Goal: Task Accomplishment & Management: Use online tool/utility

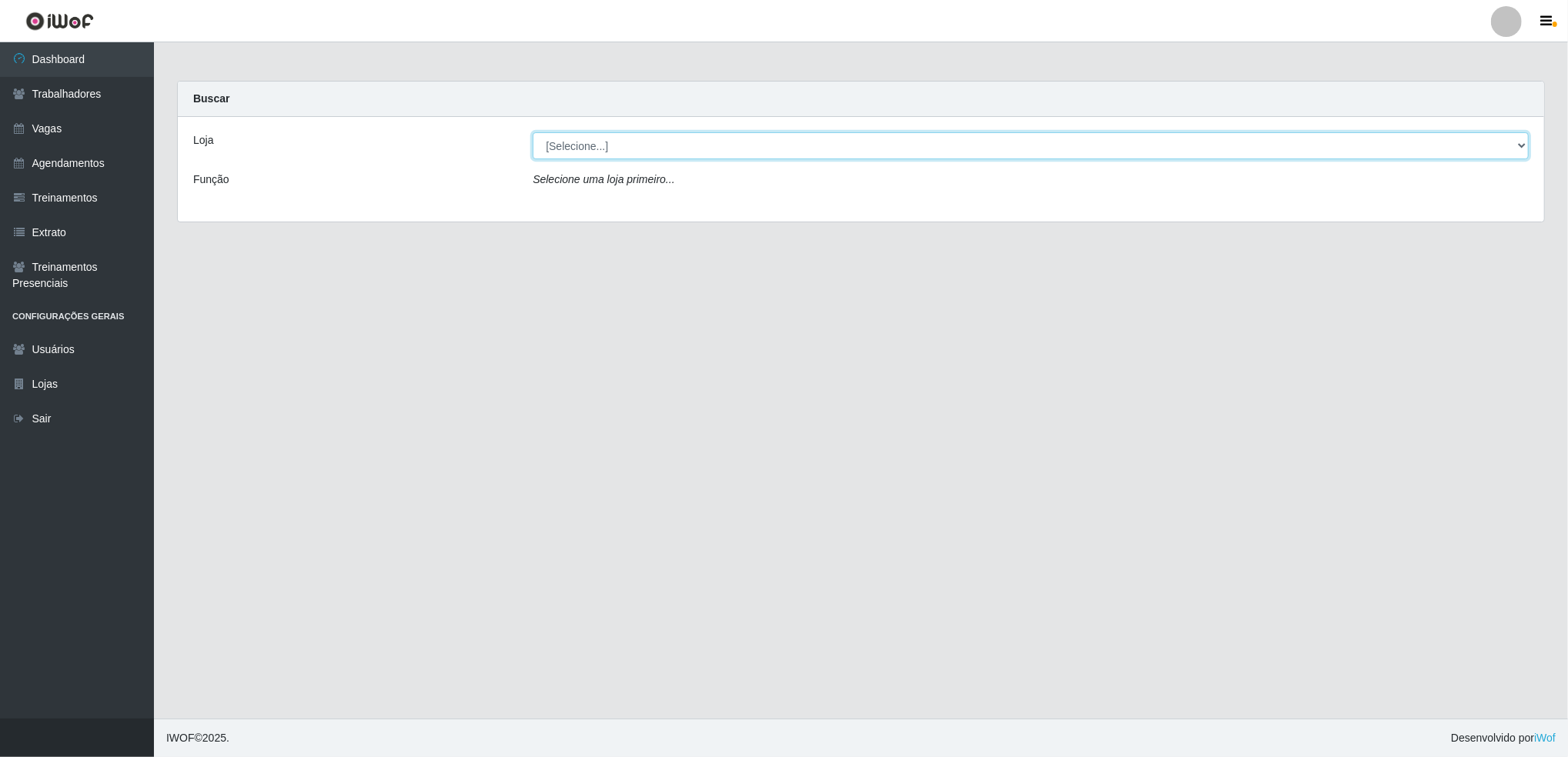
click at [769, 151] on select "[Selecione...] Jaguaribe Grill Restaurante" at bounding box center [1031, 146] width 996 height 27
select select "311"
click at [533, 132] on select "[Selecione...] Jaguaribe Grill Restaurante" at bounding box center [1031, 146] width 996 height 27
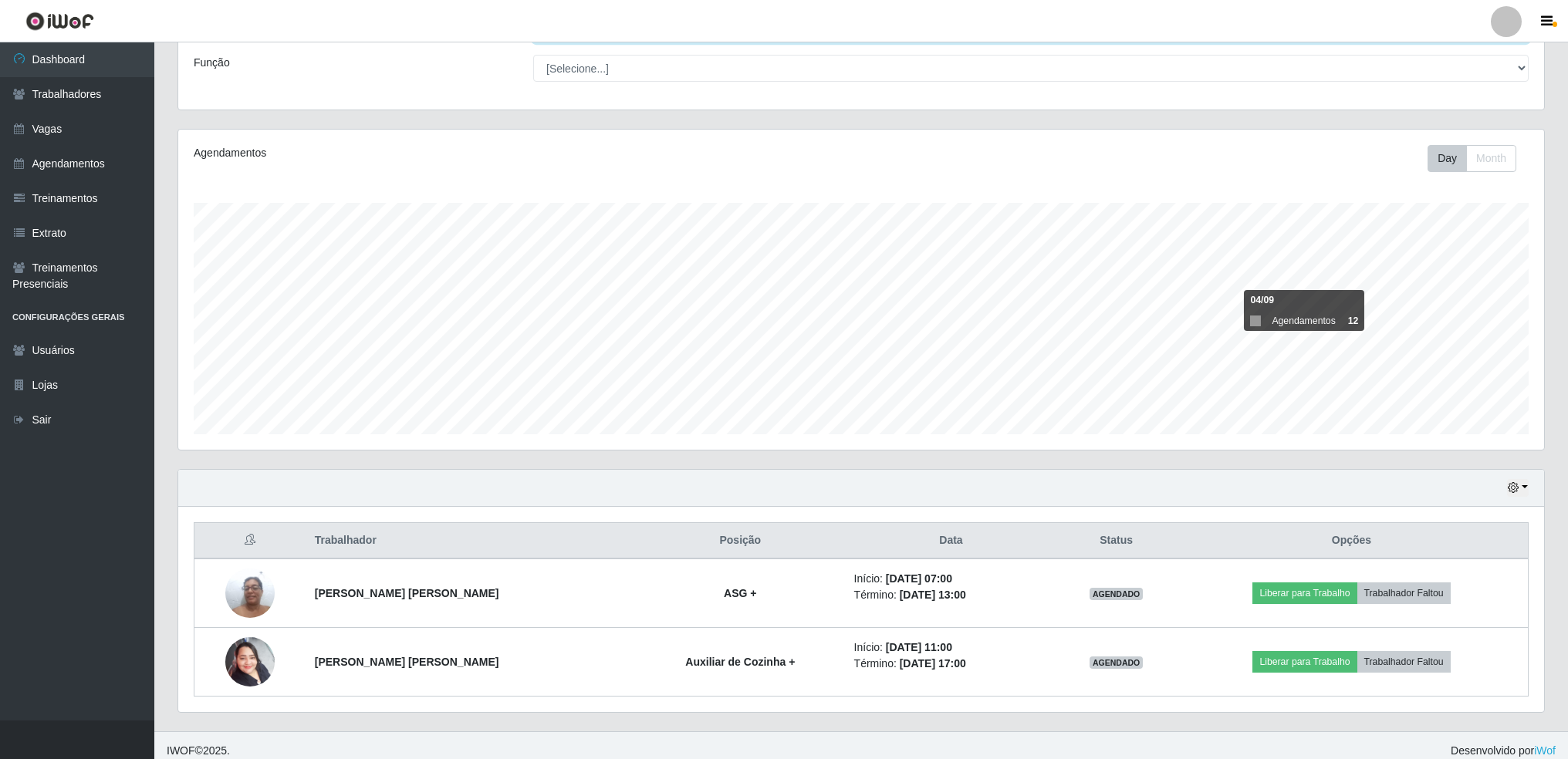
scroll to position [127, 0]
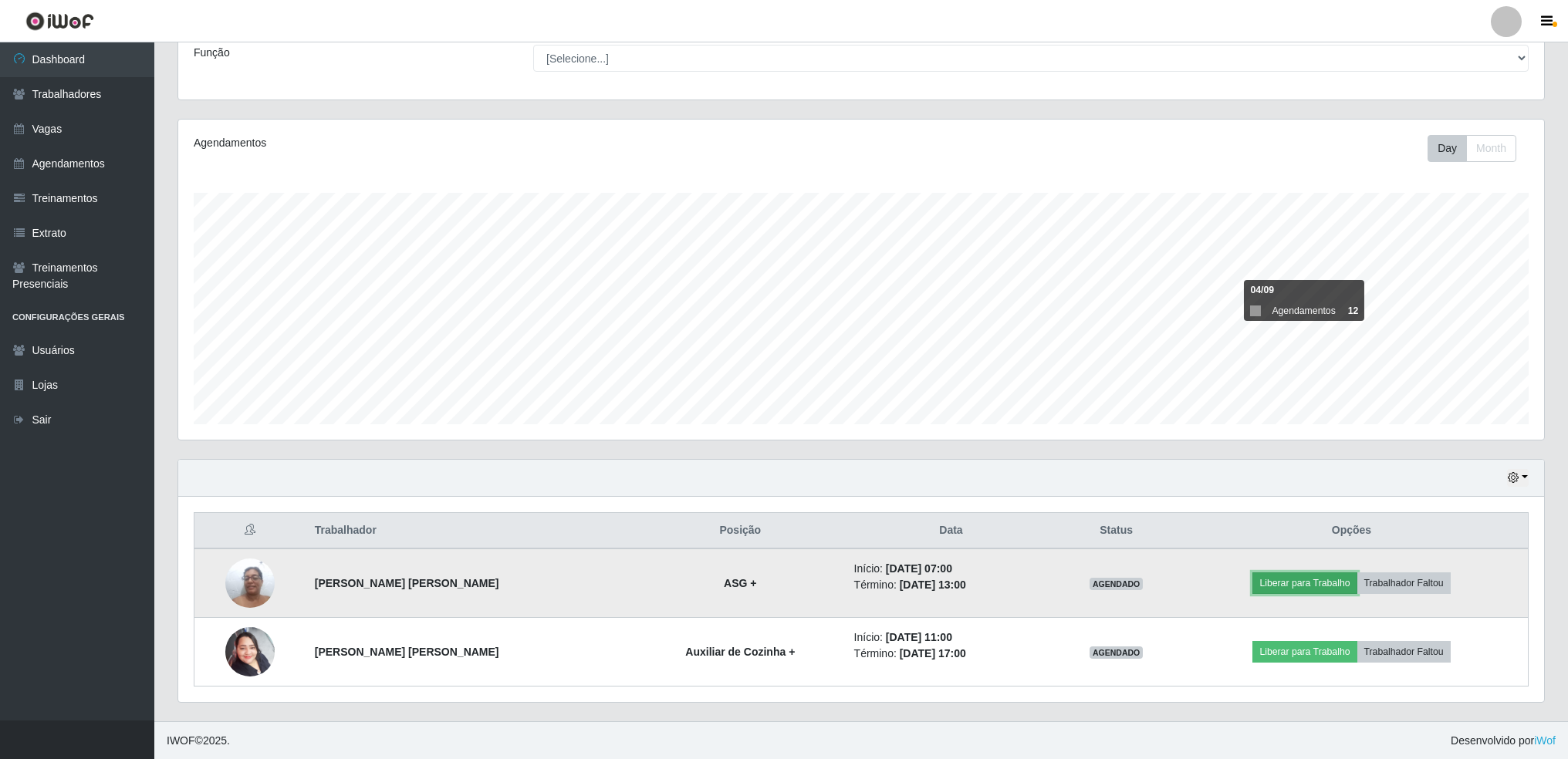
click at [1293, 581] on button "Liberar para Trabalho" at bounding box center [1303, 584] width 104 height 21
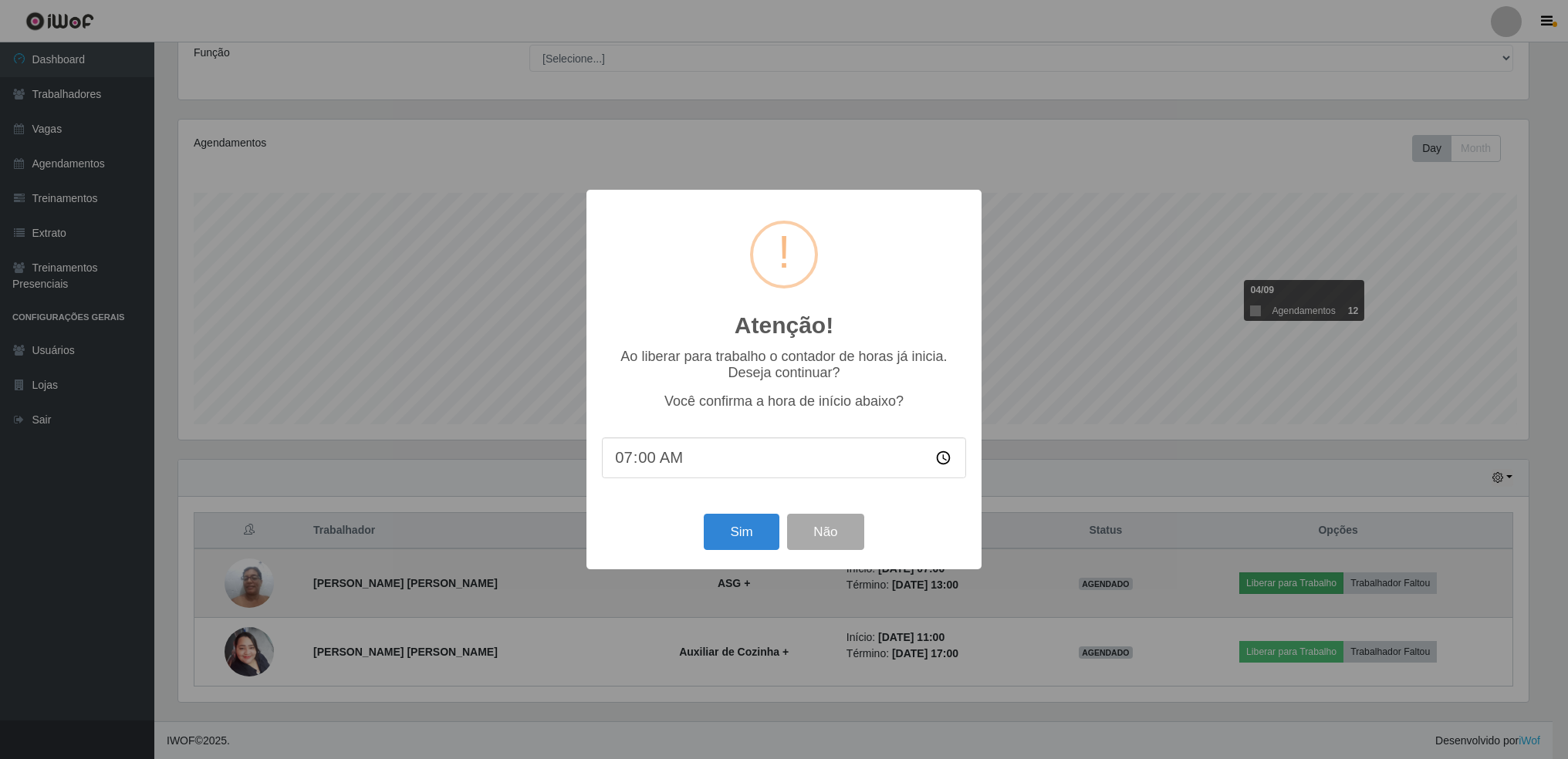
scroll to position [320, 1353]
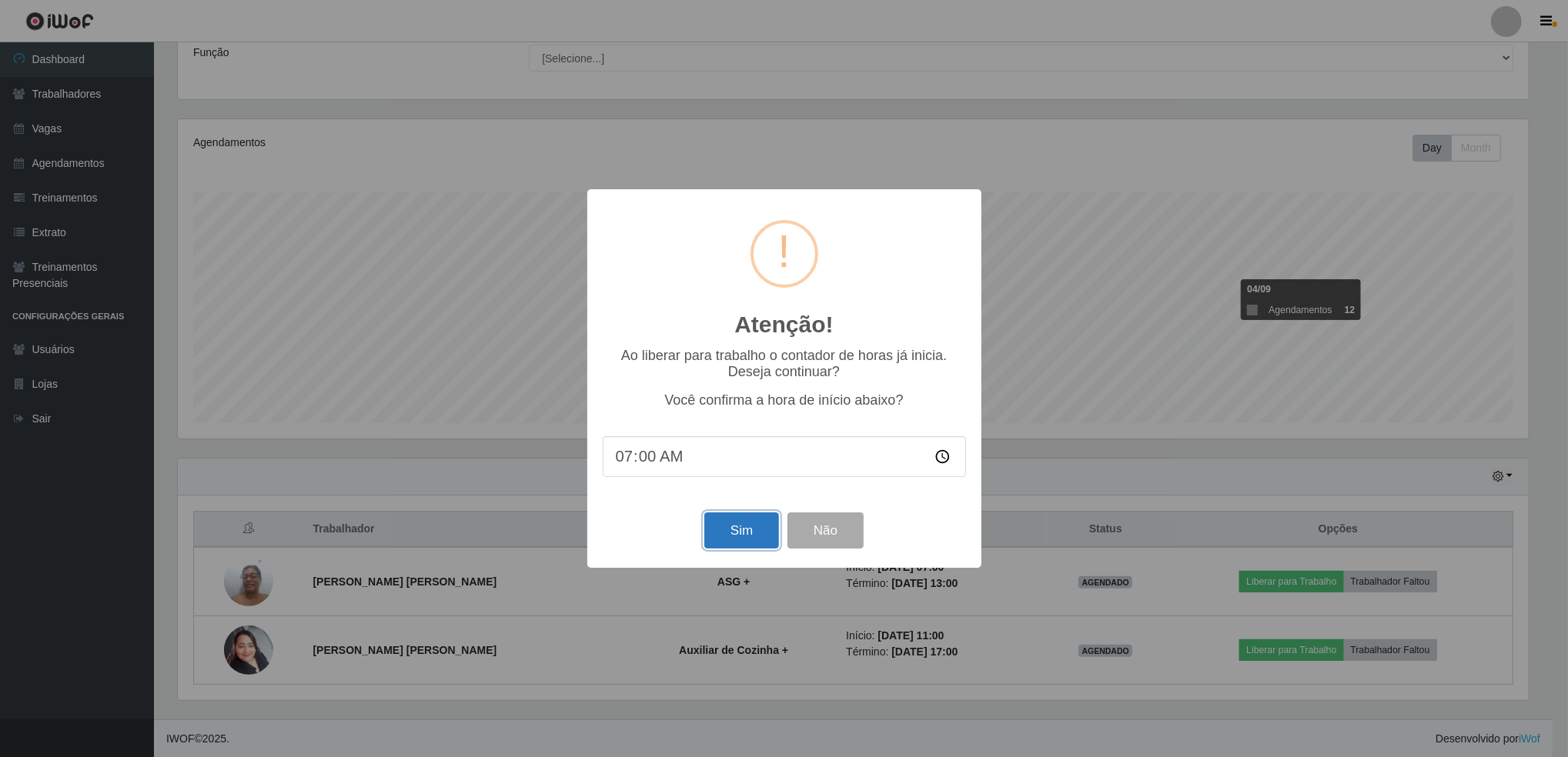
click at [764, 538] on button "Sim" at bounding box center [740, 530] width 74 height 36
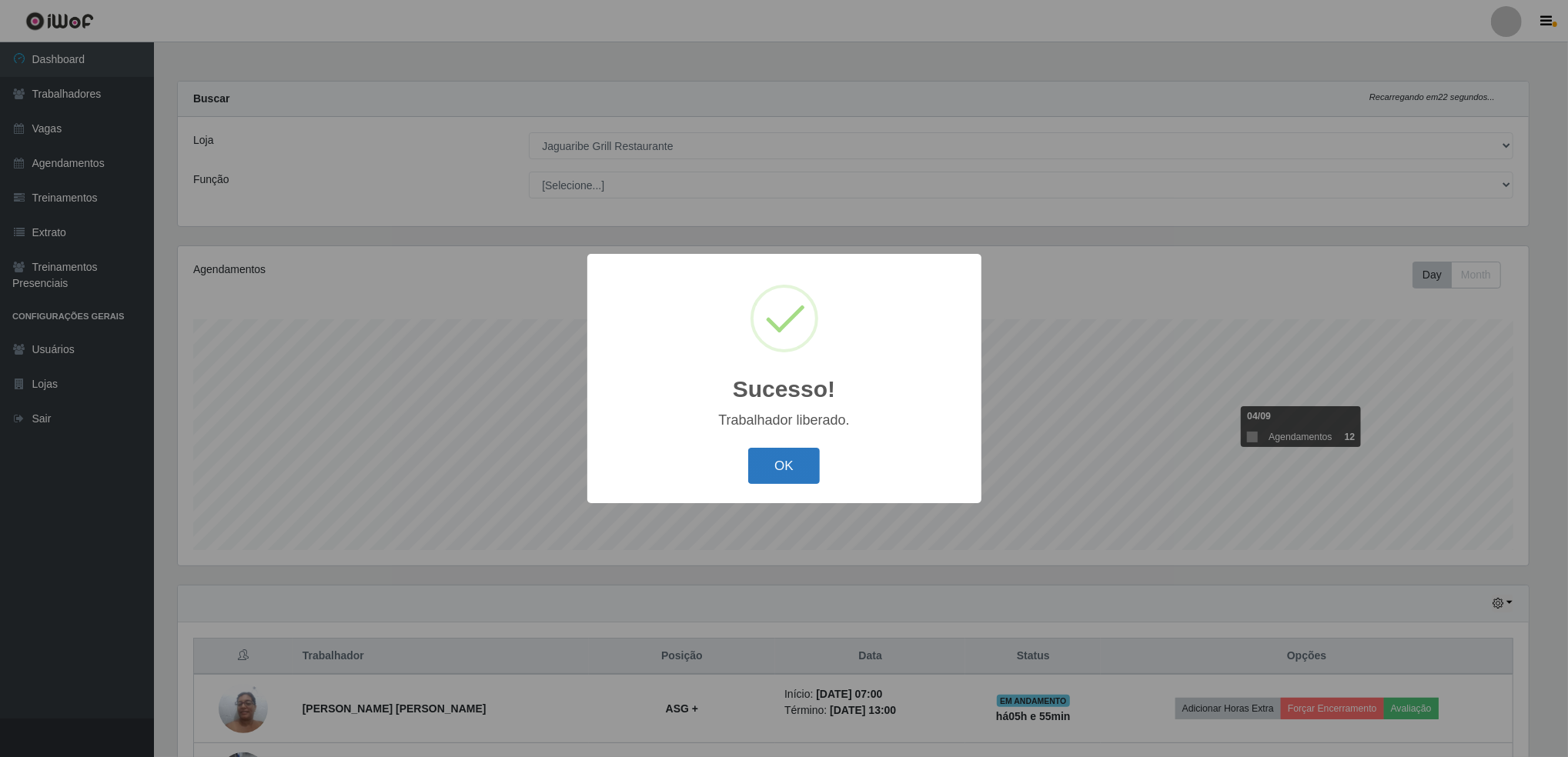
click at [799, 479] on button "OK" at bounding box center [784, 465] width 72 height 36
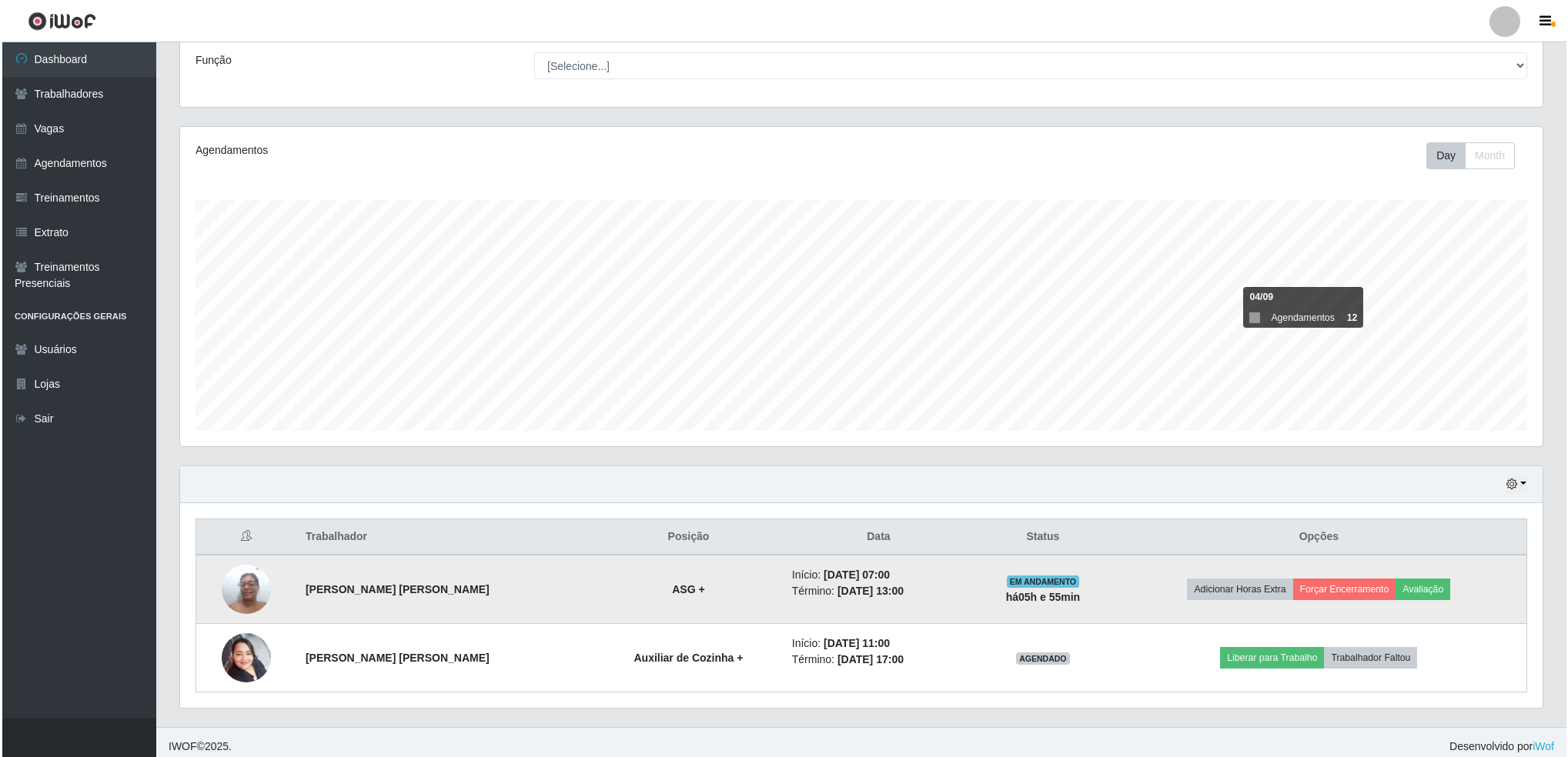
scroll to position [127, 0]
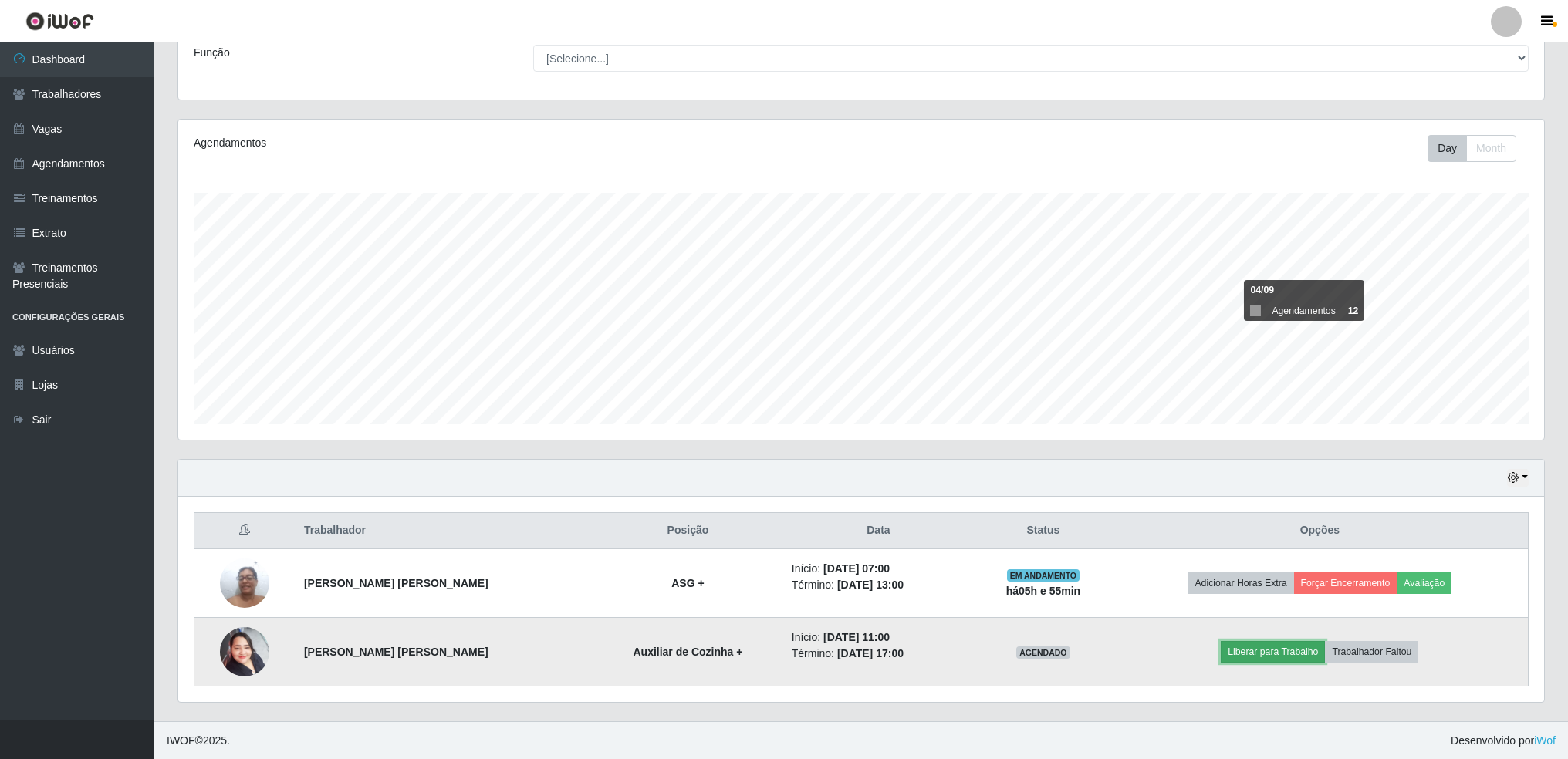
click at [1255, 646] on button "Liberar para Trabalho" at bounding box center [1272, 652] width 104 height 21
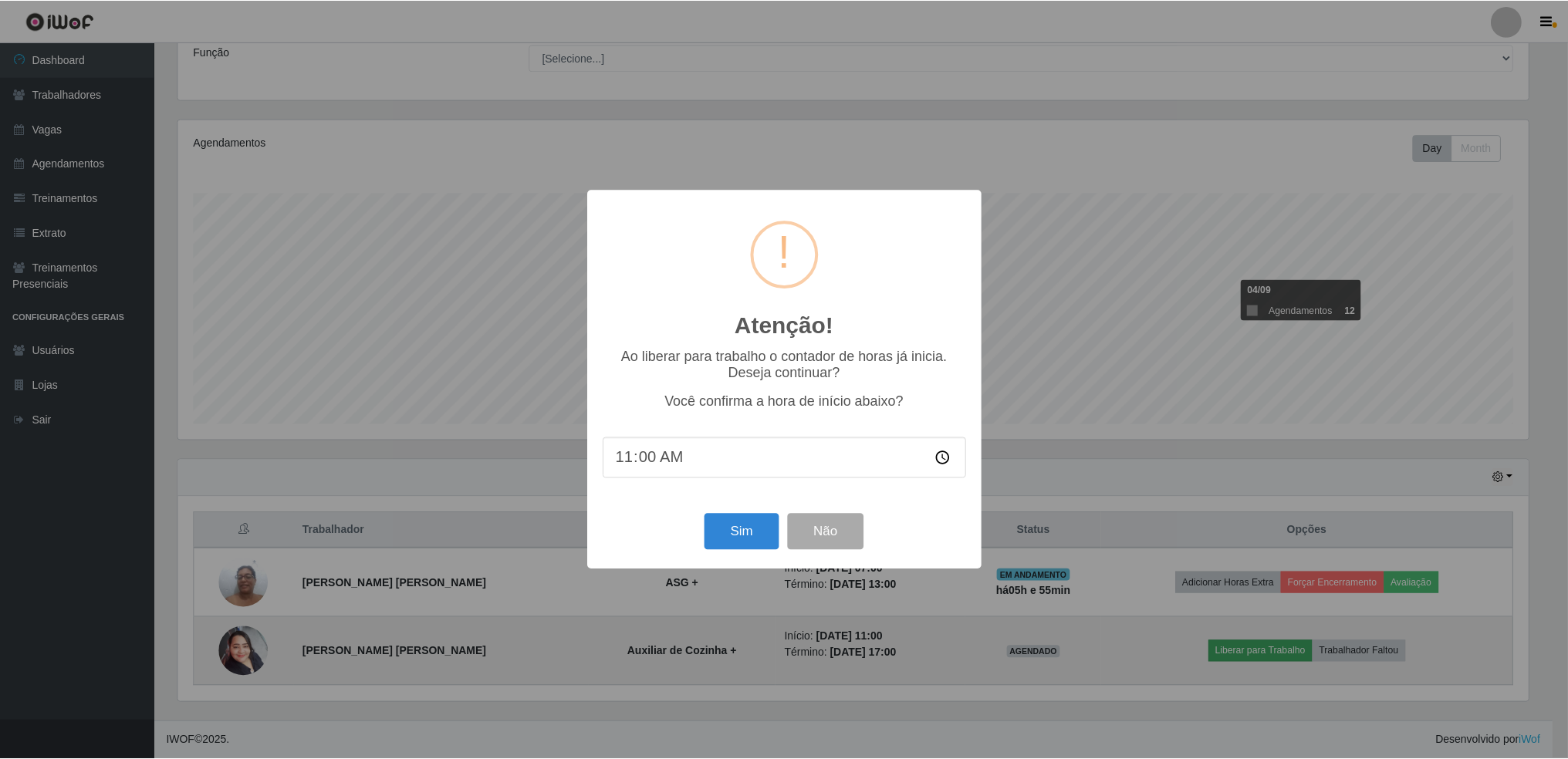
scroll to position [320, 1353]
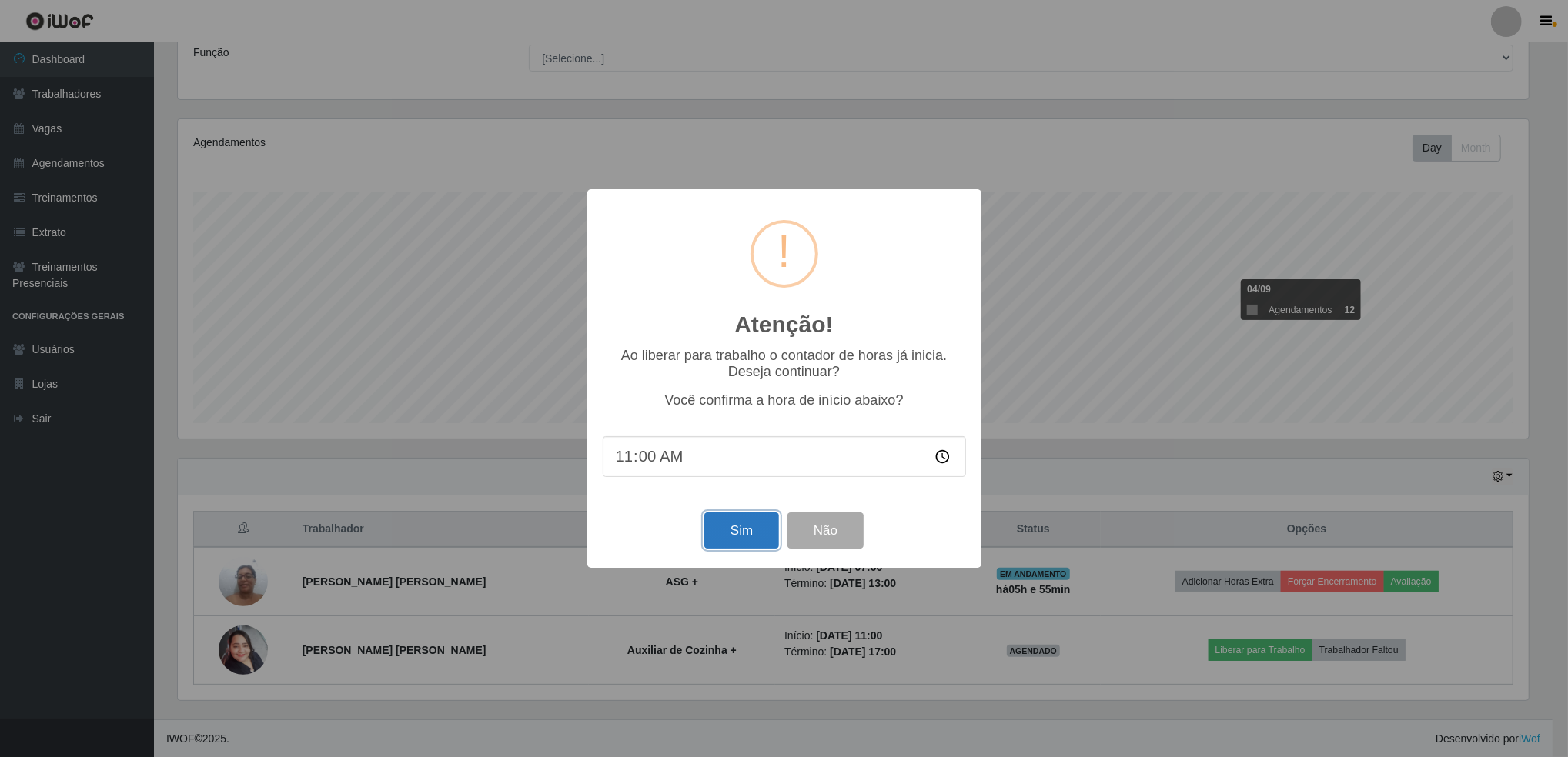
click at [727, 537] on button "Sim" at bounding box center [740, 530] width 74 height 36
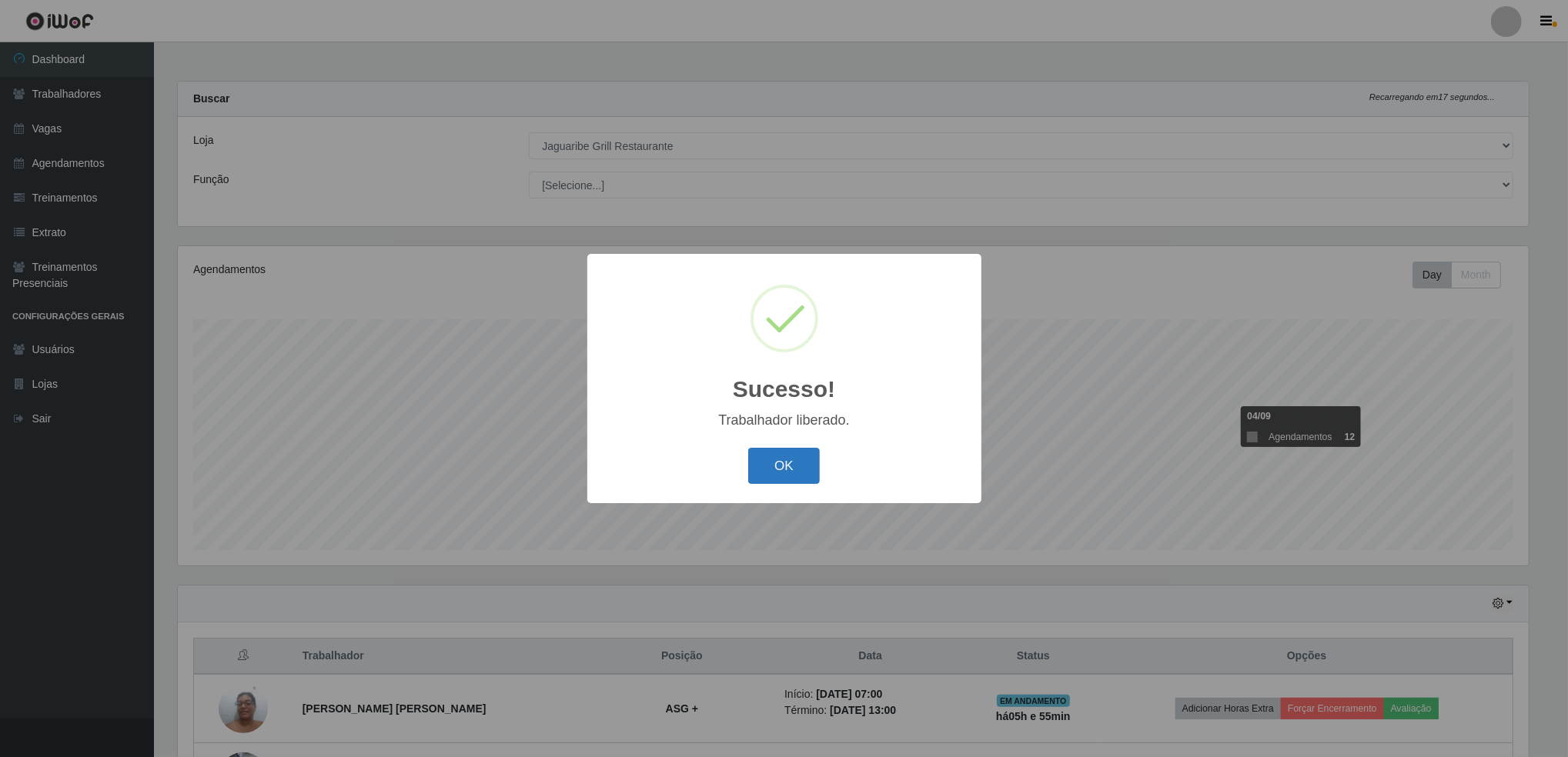
click at [794, 465] on button "OK" at bounding box center [784, 465] width 72 height 36
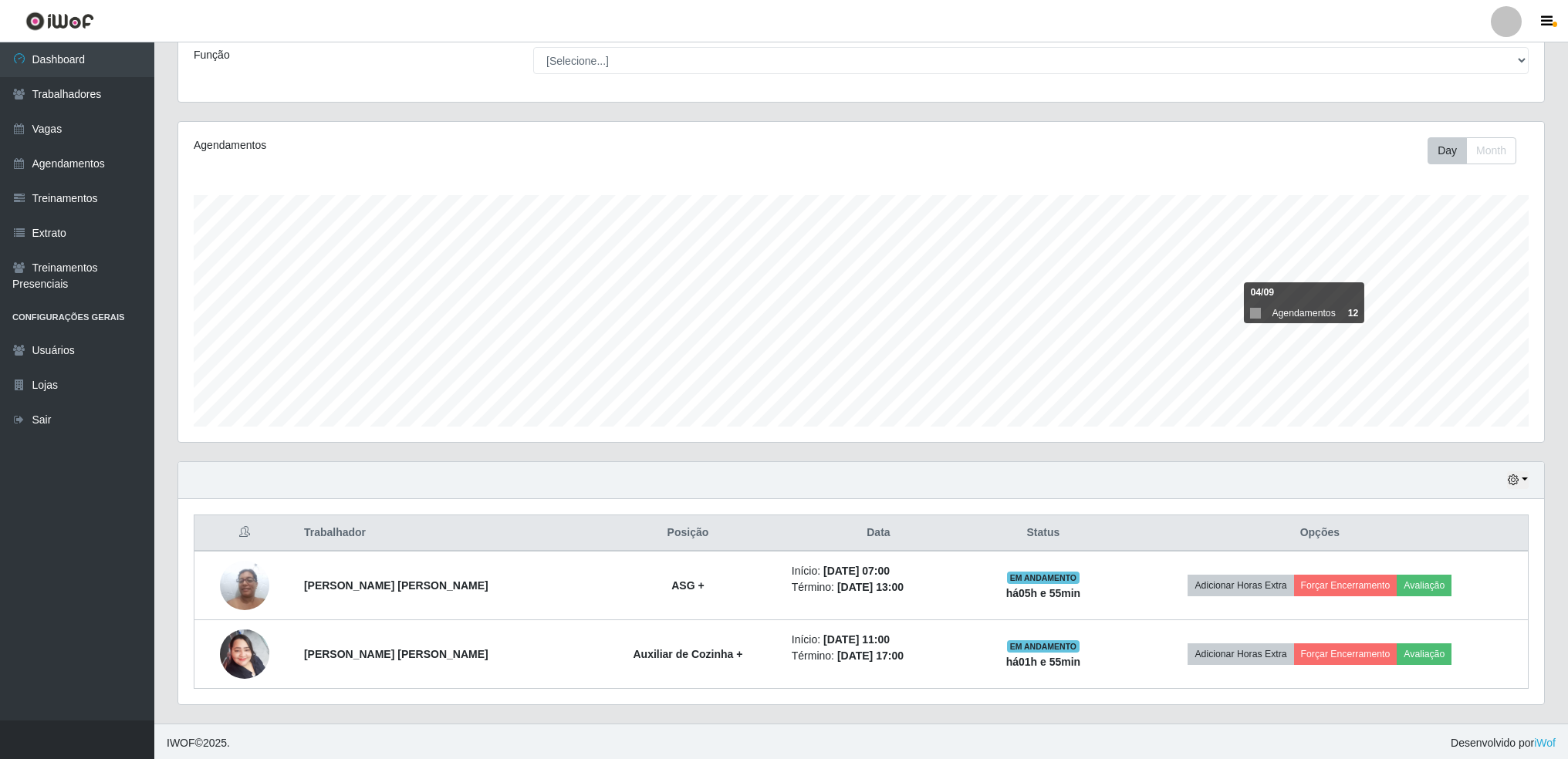
scroll to position [127, 0]
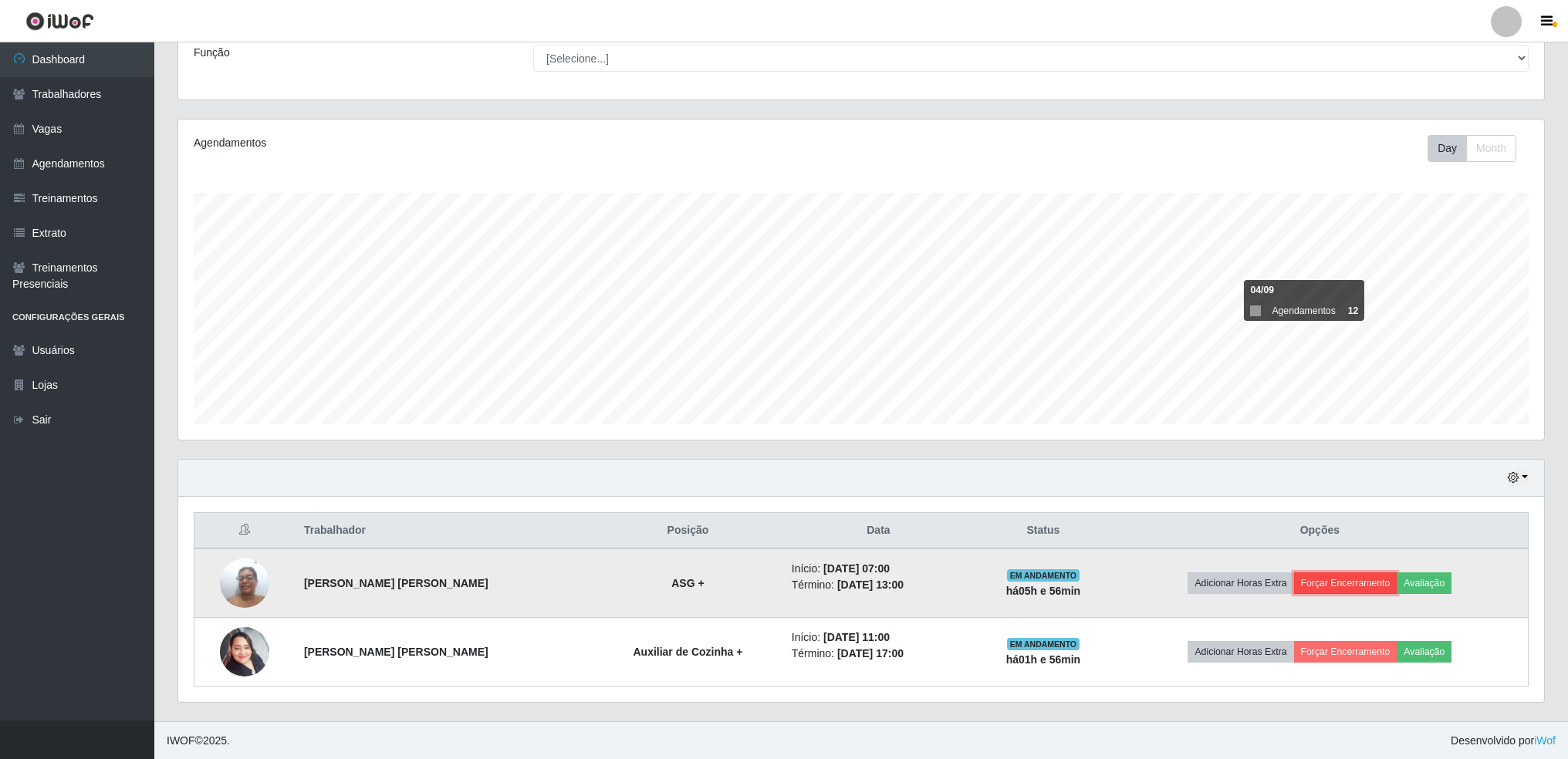
click at [1334, 585] on button "Forçar Encerramento" at bounding box center [1345, 584] width 104 height 21
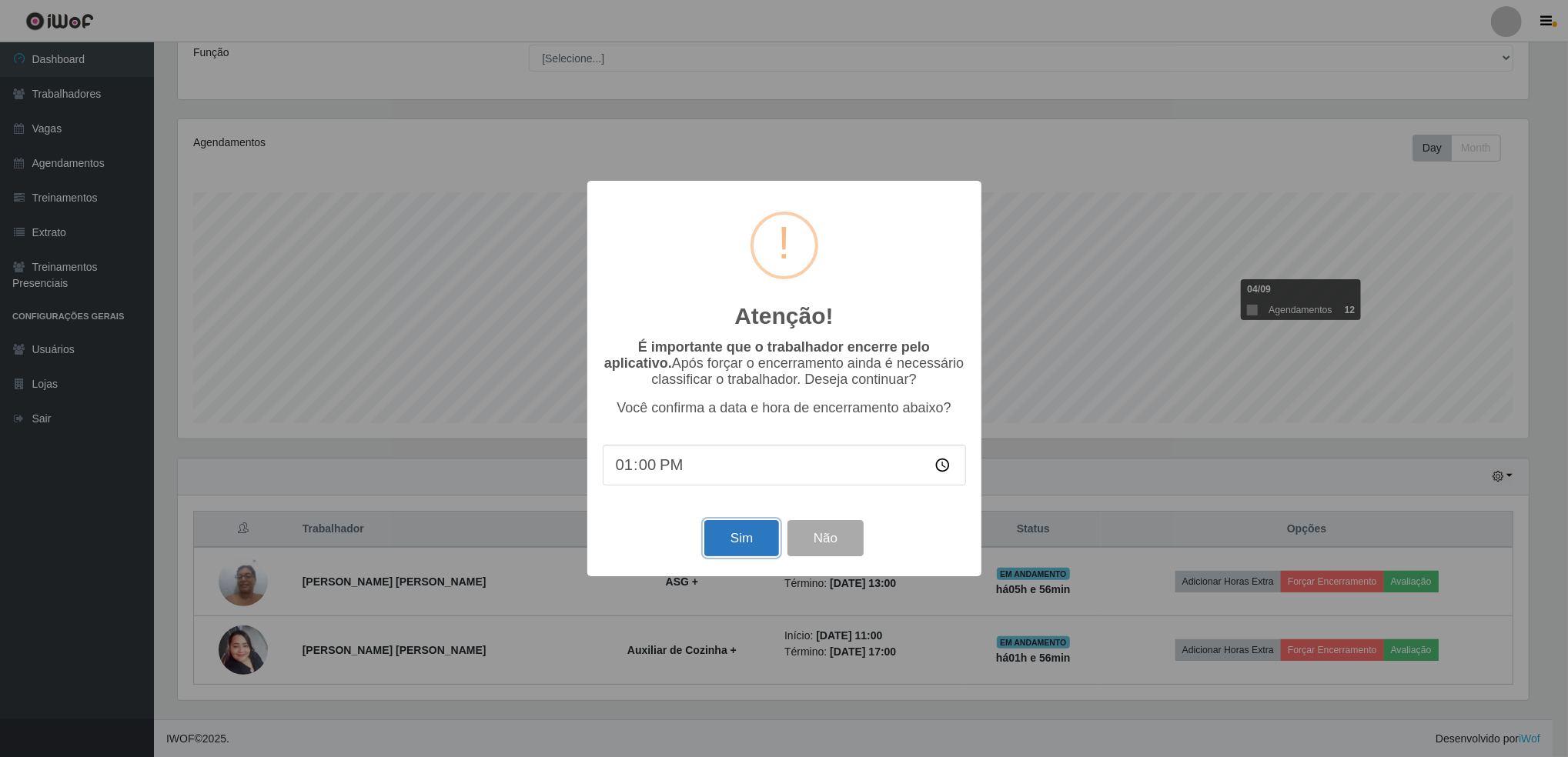
click at [754, 553] on button "Sim" at bounding box center [740, 538] width 74 height 36
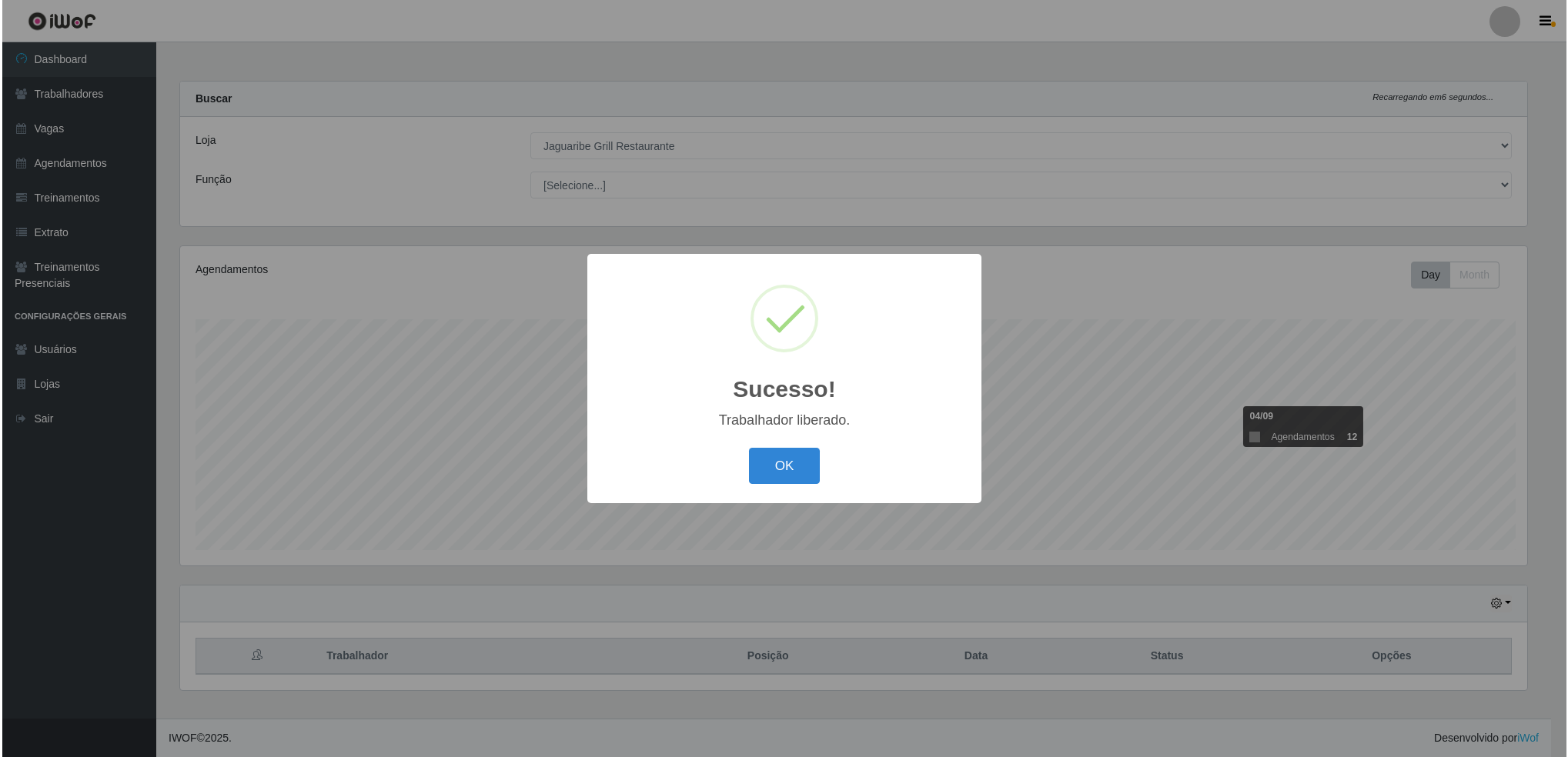
scroll to position [0, 0]
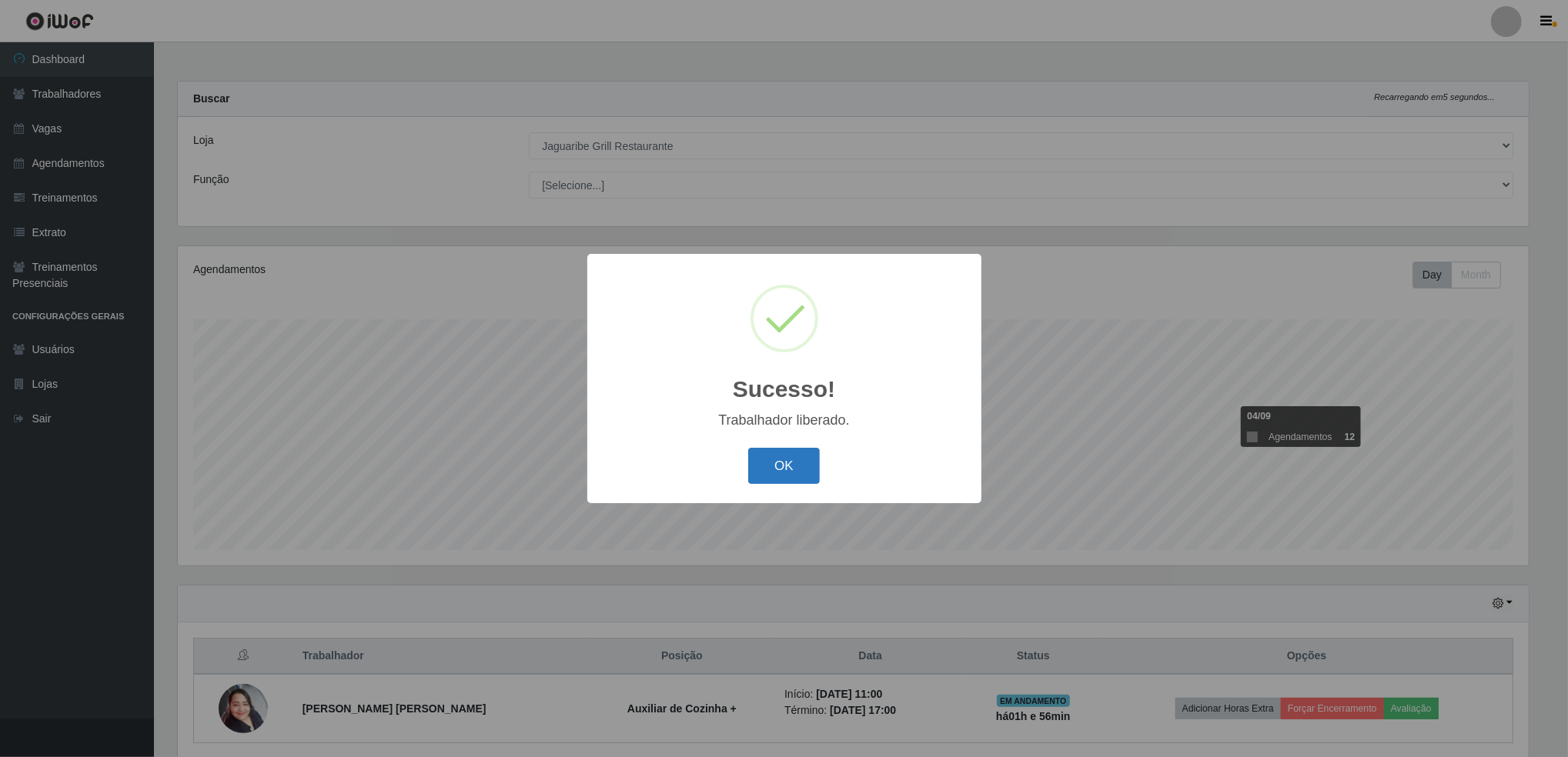
click at [798, 459] on button "OK" at bounding box center [784, 465] width 72 height 36
